Goal: Navigation & Orientation: Understand site structure

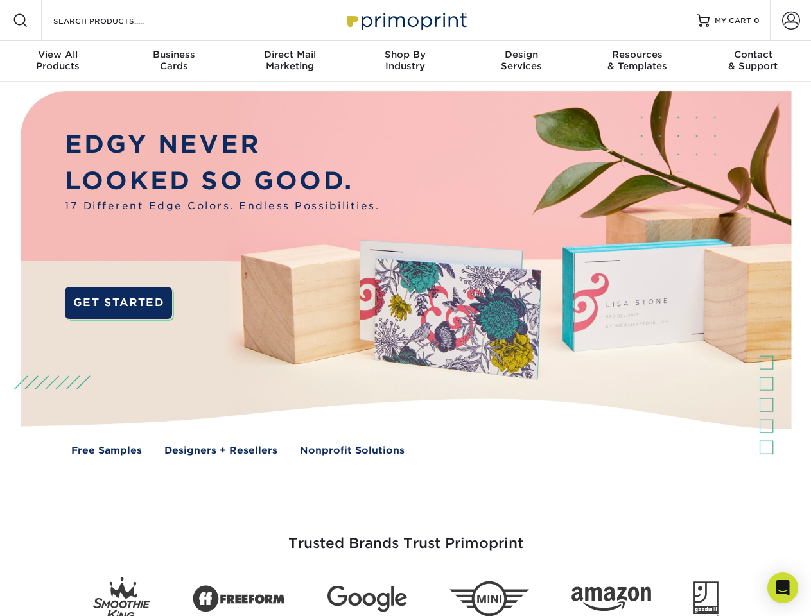
click at [405, 308] on img at bounding box center [405, 282] width 803 height 401
click at [21, 21] on span at bounding box center [20, 20] width 15 height 15
click at [790, 21] on span at bounding box center [791, 21] width 18 height 18
click at [58, 62] on div "View All Products" at bounding box center [58, 60] width 116 height 23
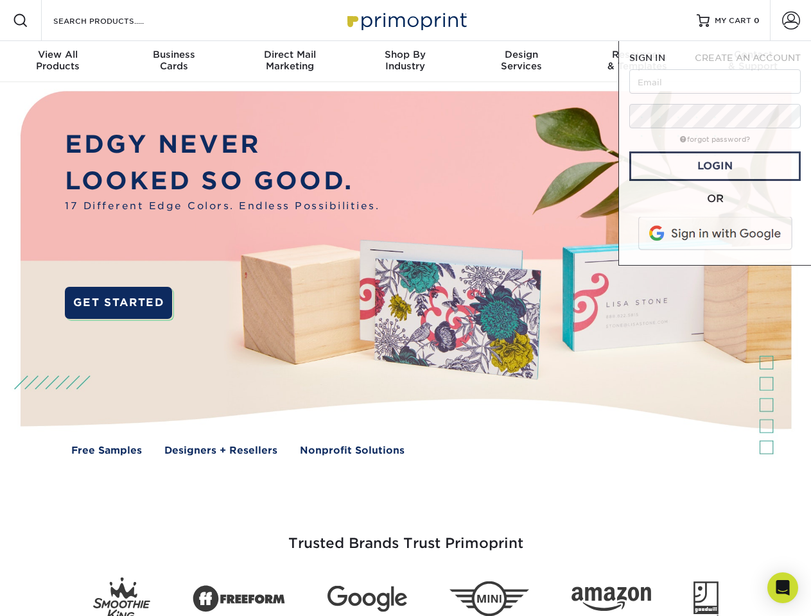
click at [173, 62] on div "Business Cards" at bounding box center [174, 60] width 116 height 23
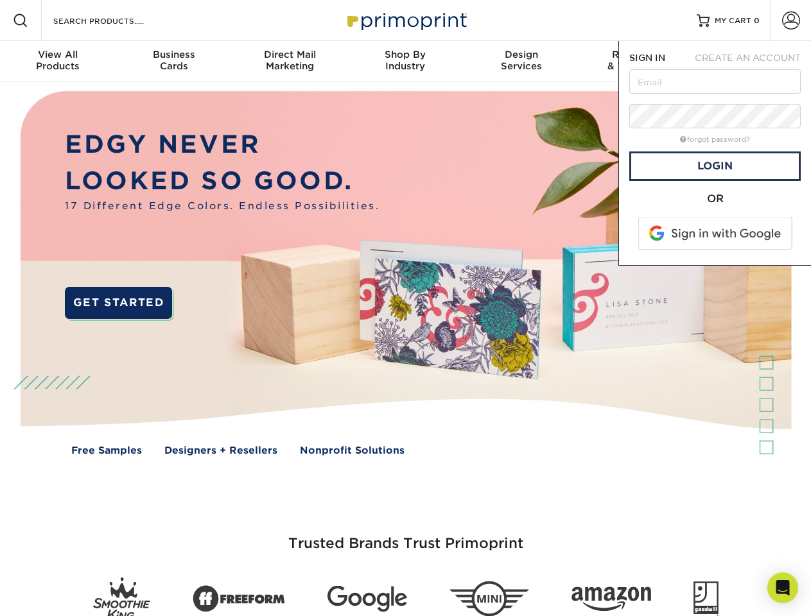
click at [290, 62] on div "Direct Mail Marketing" at bounding box center [290, 60] width 116 height 23
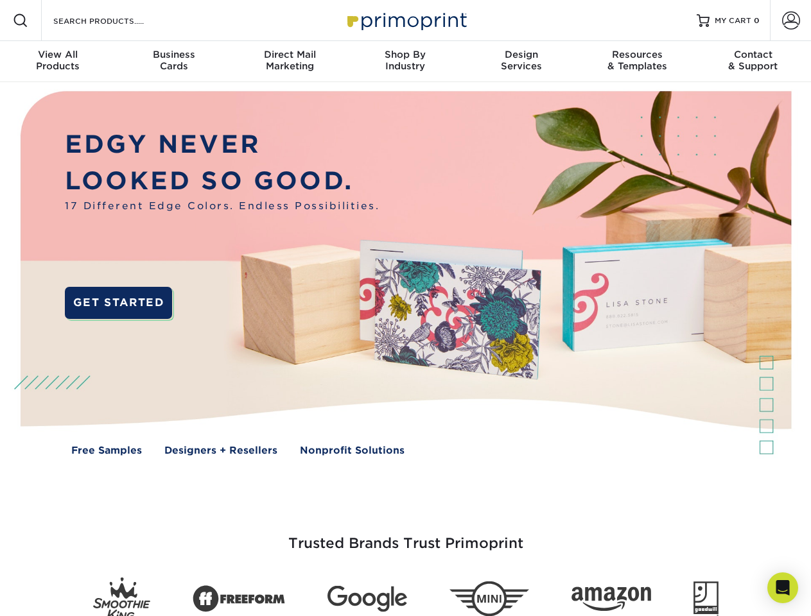
click at [405, 62] on div "Shop By Industry" at bounding box center [405, 60] width 116 height 23
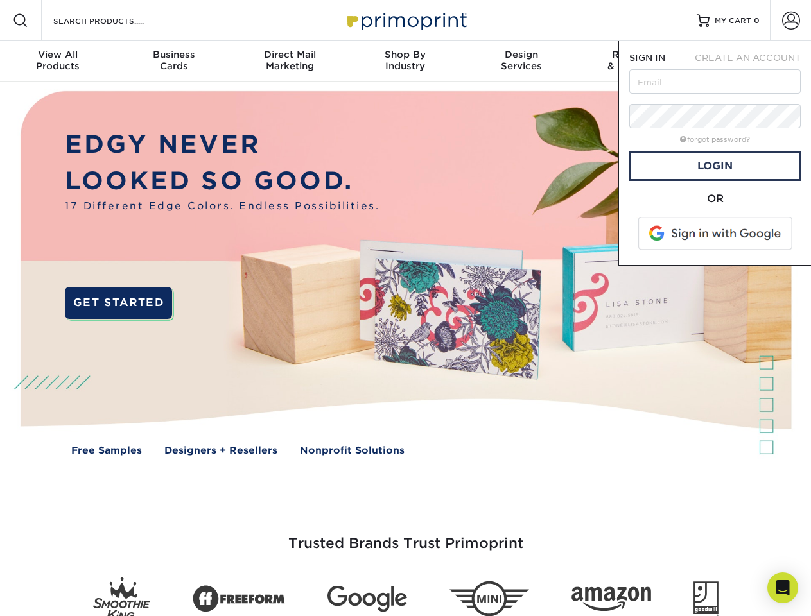
click at [521, 62] on div "Design Services" at bounding box center [522, 60] width 116 height 23
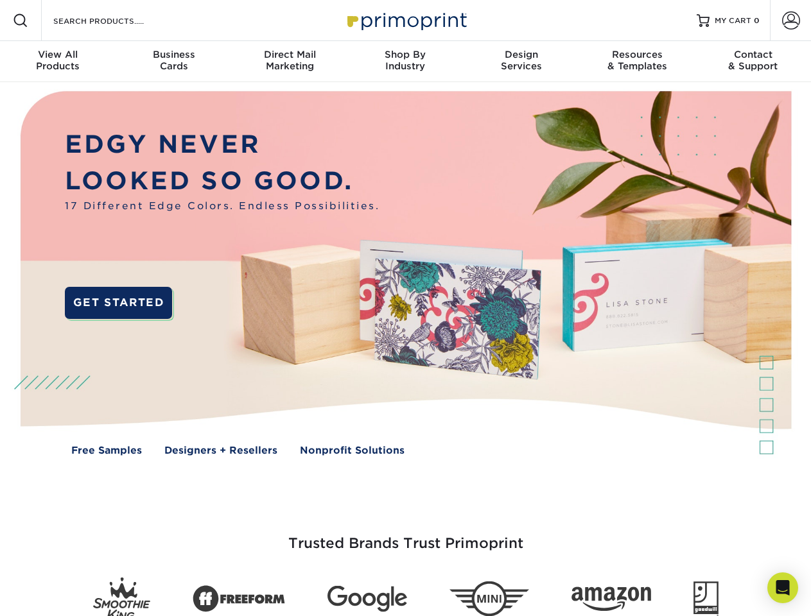
click at [637, 62] on span "SIGN IN" at bounding box center [647, 58] width 36 height 10
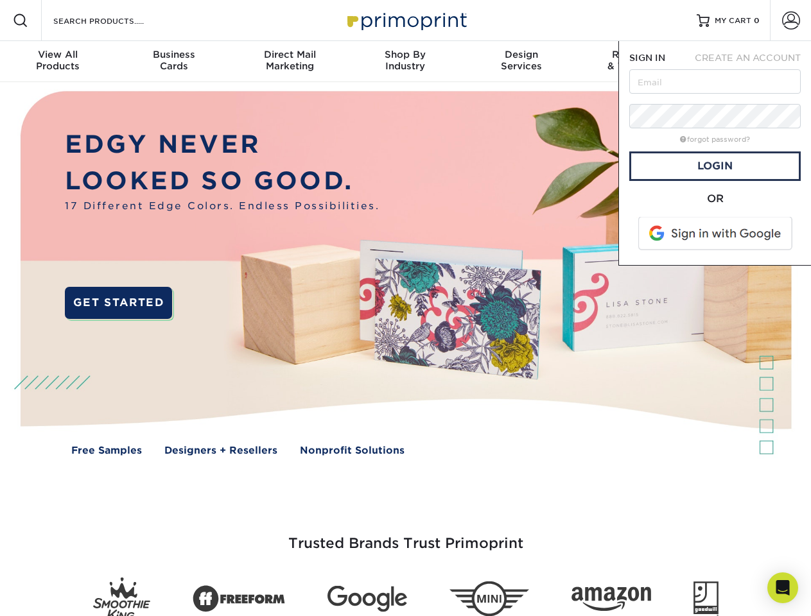
click at [753, 62] on div "Contact & Support" at bounding box center [753, 60] width 116 height 23
